Goal: Information Seeking & Learning: Check status

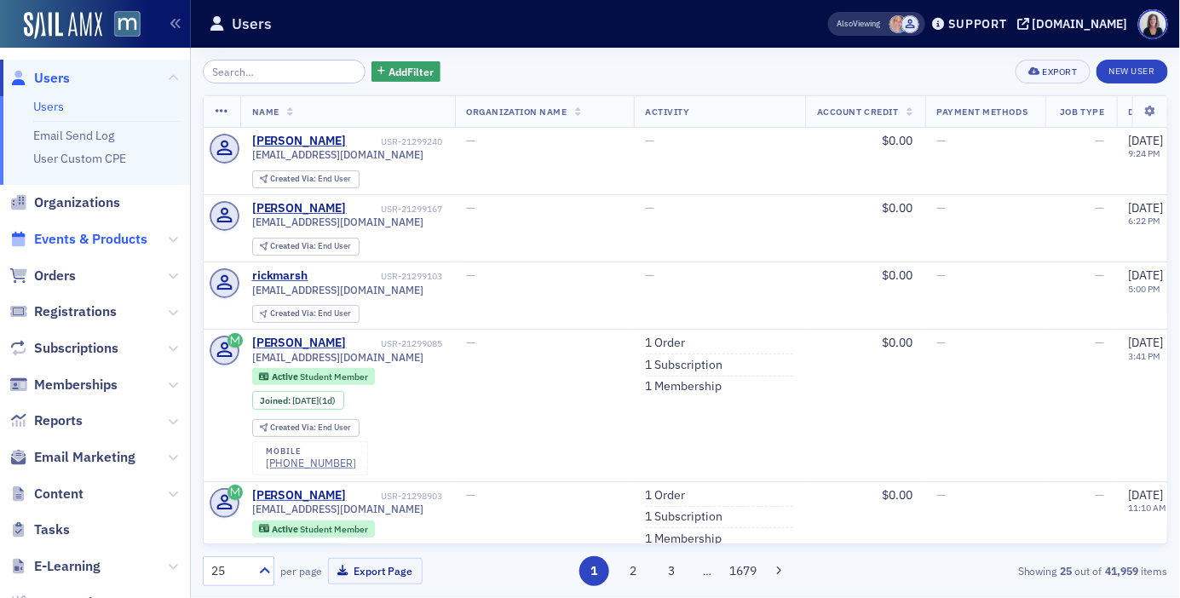
click at [95, 239] on span "Events & Products" at bounding box center [90, 239] width 113 height 19
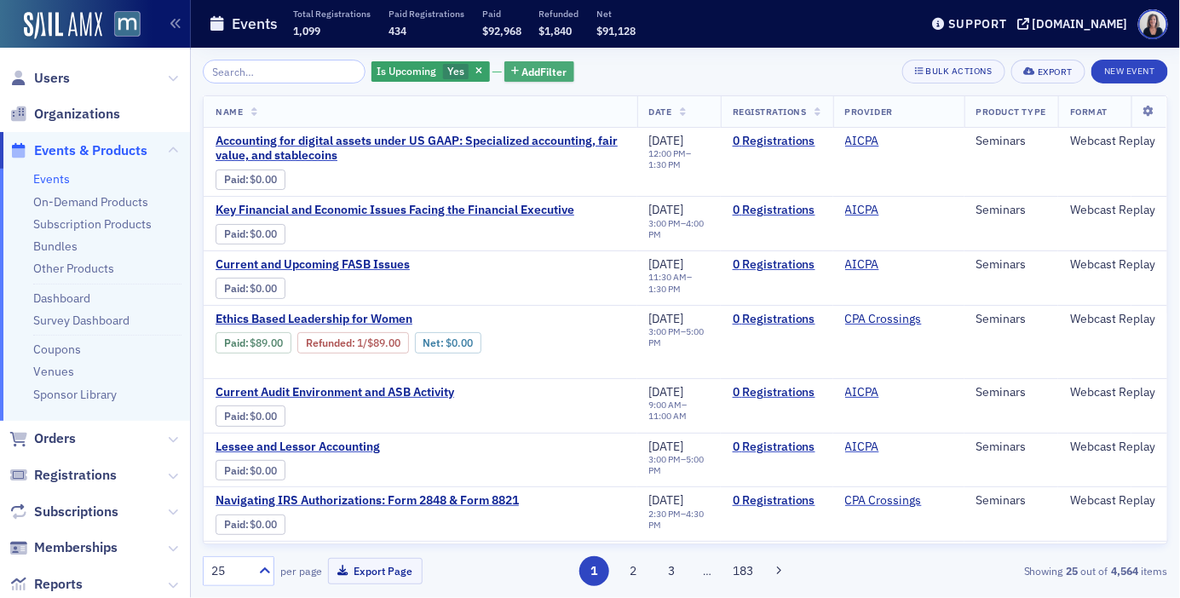
click at [539, 70] on span "Add Filter" at bounding box center [544, 71] width 45 height 15
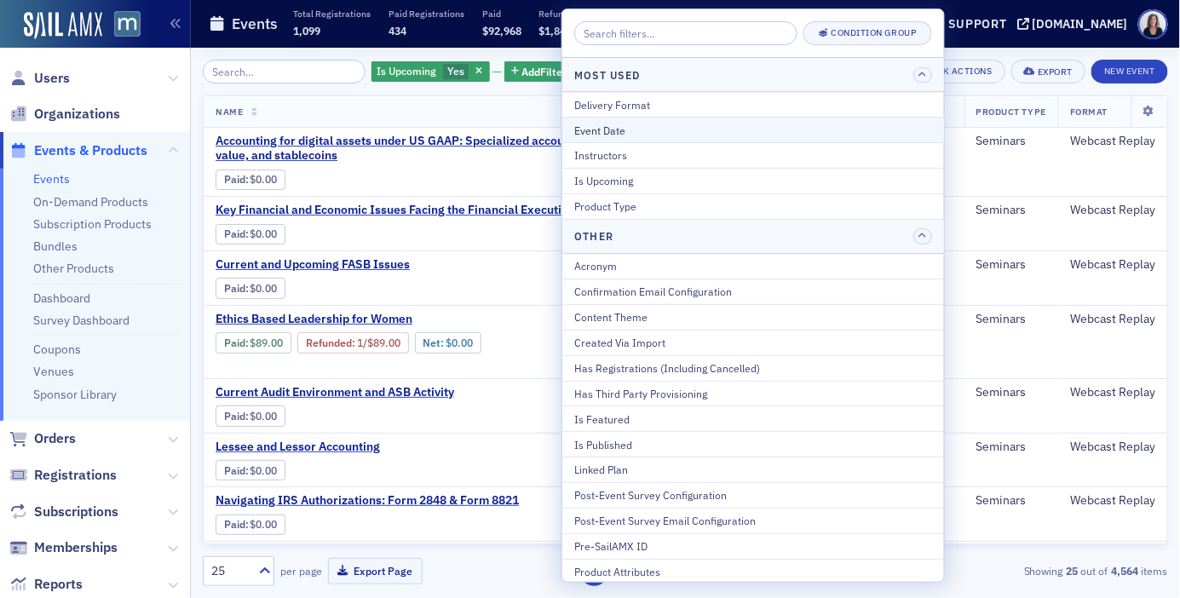
click at [613, 128] on div "Event Date" at bounding box center [753, 130] width 358 height 15
select select "8"
select select "2025"
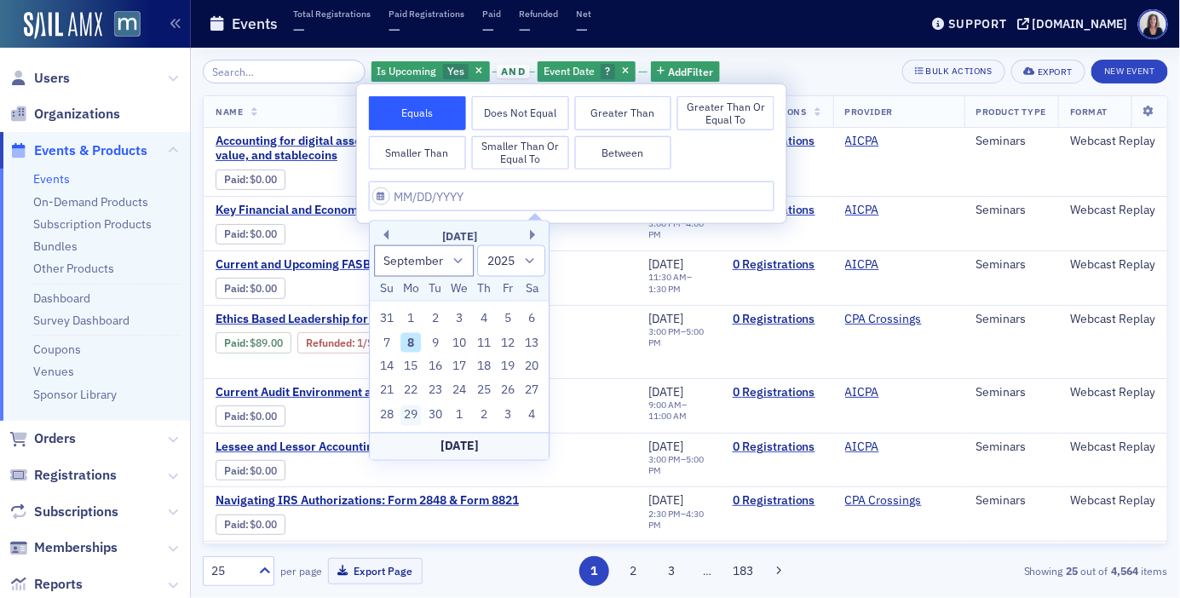
click at [412, 416] on div "29" at bounding box center [411, 416] width 20 height 20
type input "[DATE]"
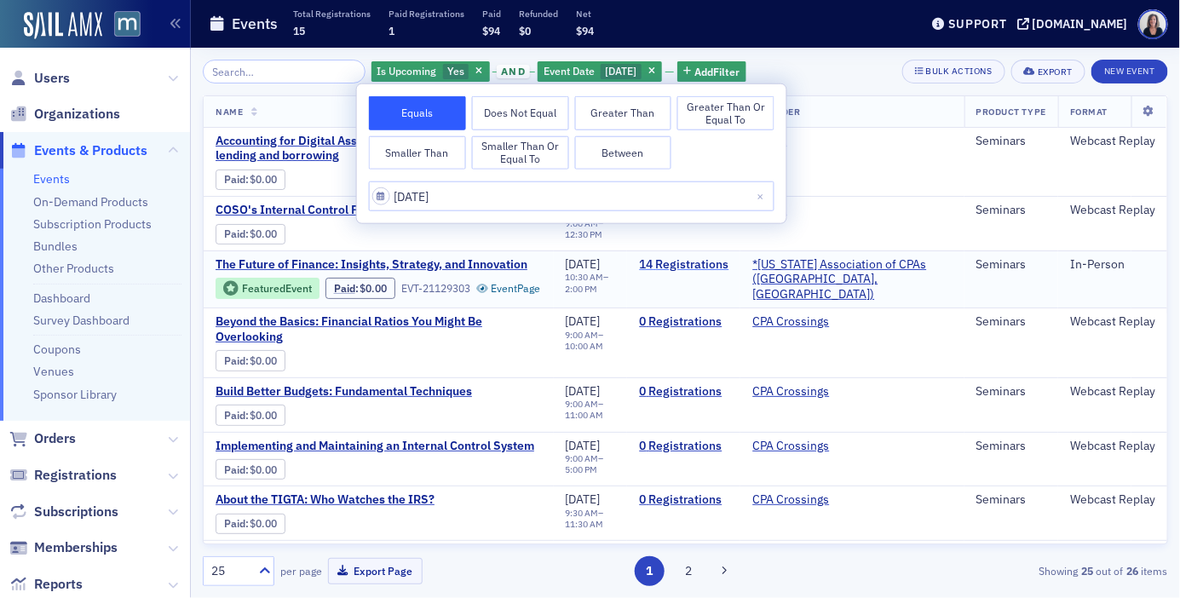
click at [717, 265] on link "14 Registrations" at bounding box center [683, 264] width 89 height 15
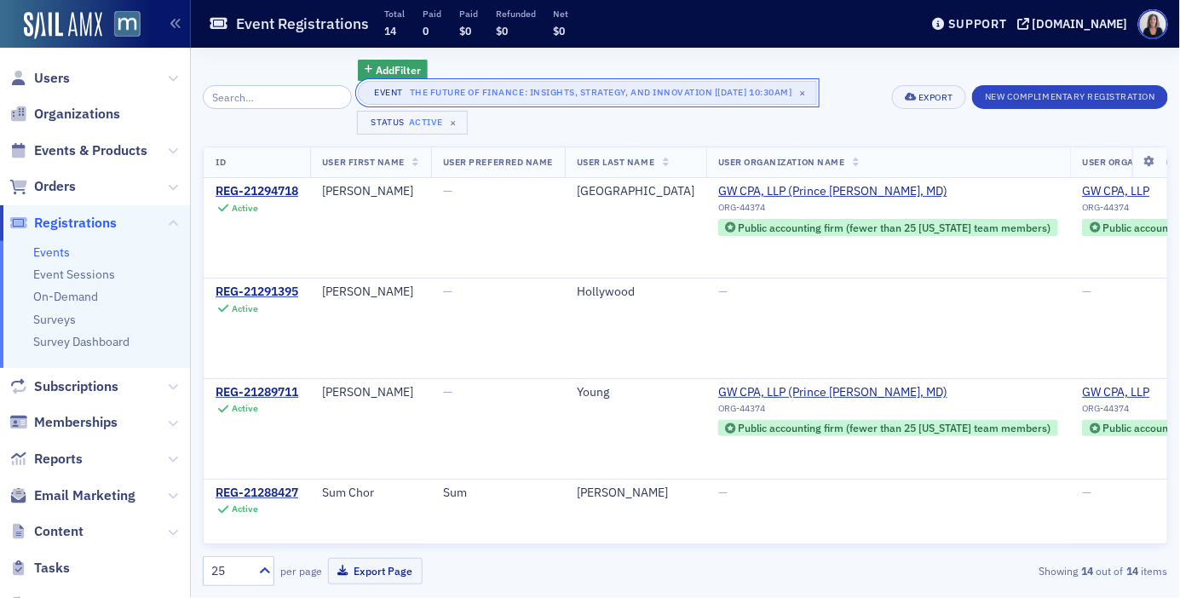
click at [564, 93] on div "The Future of Finance: Insights, Strategy, and Innovation [[DATE] 10:30am]" at bounding box center [601, 92] width 383 height 17
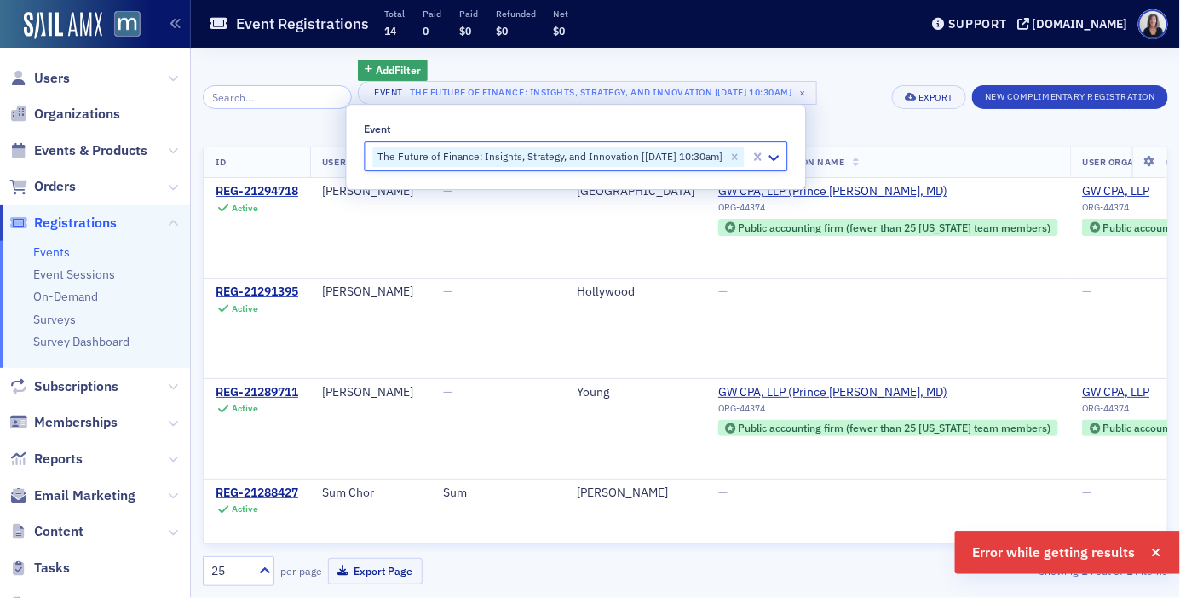
click at [856, 56] on div "Add Filter Event The Future of Finance: Insights, Strategy, and Innovation [[DA…" at bounding box center [686, 323] width 966 height 551
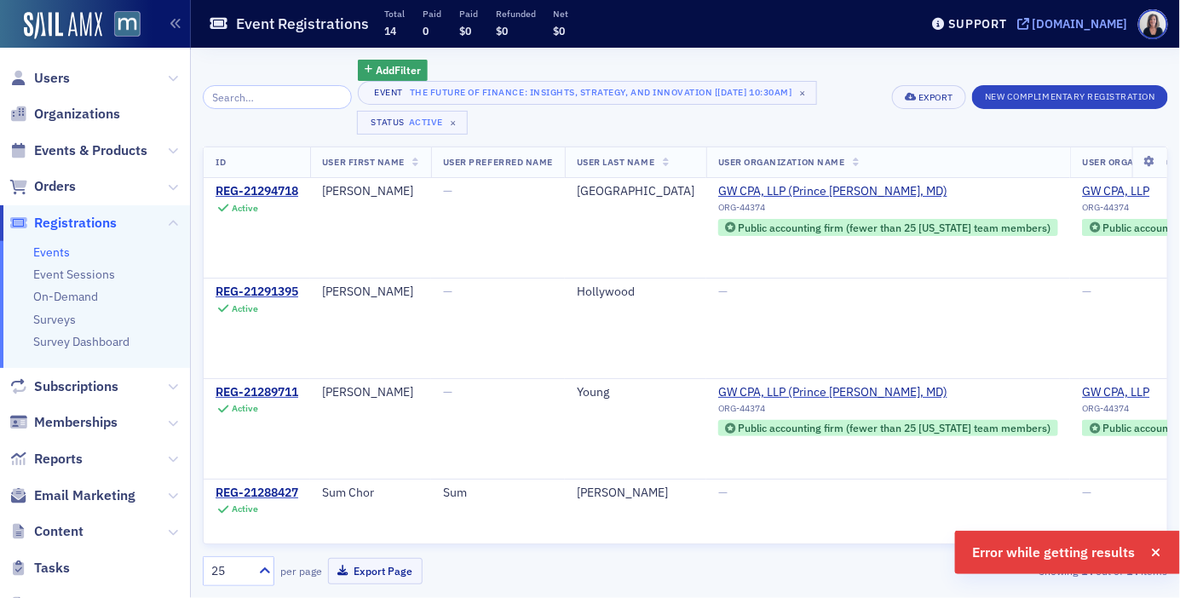
click at [1081, 26] on div "[DOMAIN_NAME]" at bounding box center [1080, 23] width 95 height 15
